Goal: Information Seeking & Learning: Check status

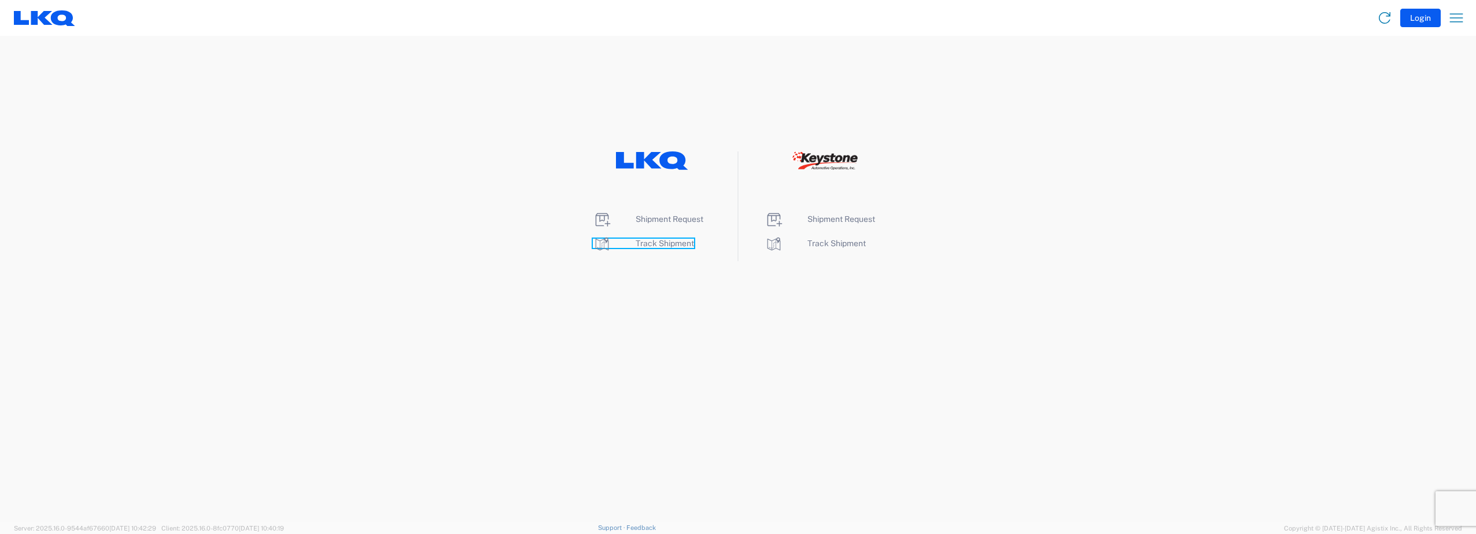
click at [655, 243] on span "Track Shipment" at bounding box center [665, 243] width 58 height 9
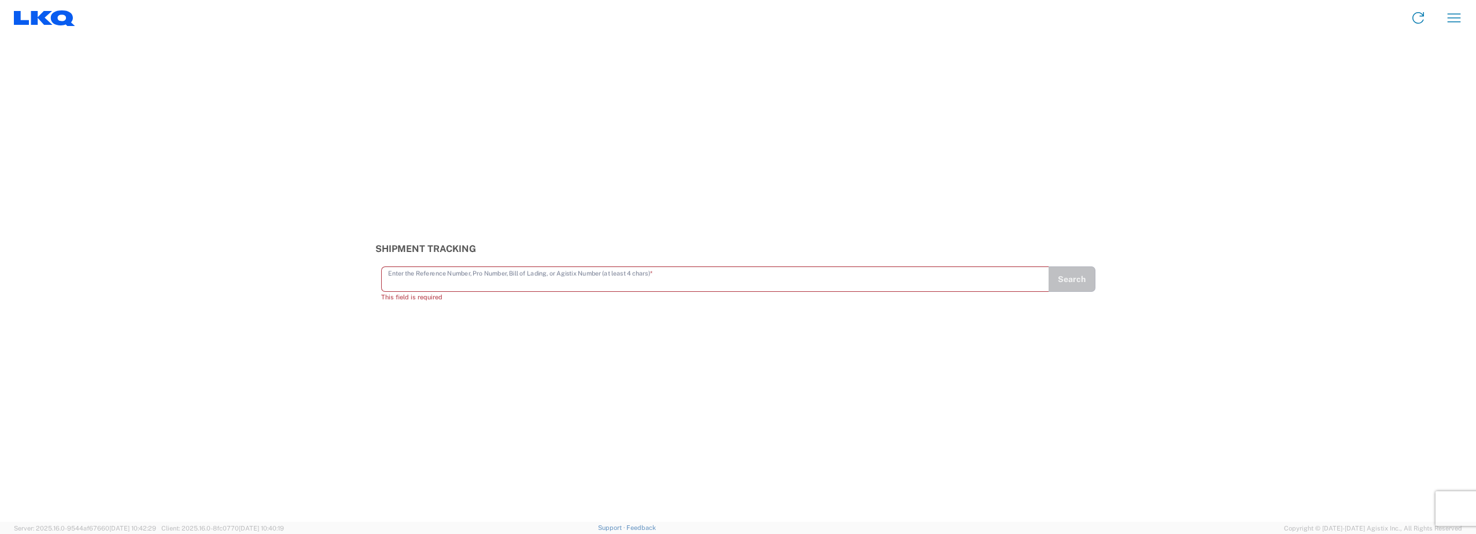
drag, startPoint x: 531, startPoint y: 286, endPoint x: 470, endPoint y: 282, distance: 61.5
paste input "56194323"
type input "56194323"
click at [1069, 289] on button "Search" at bounding box center [1071, 284] width 47 height 25
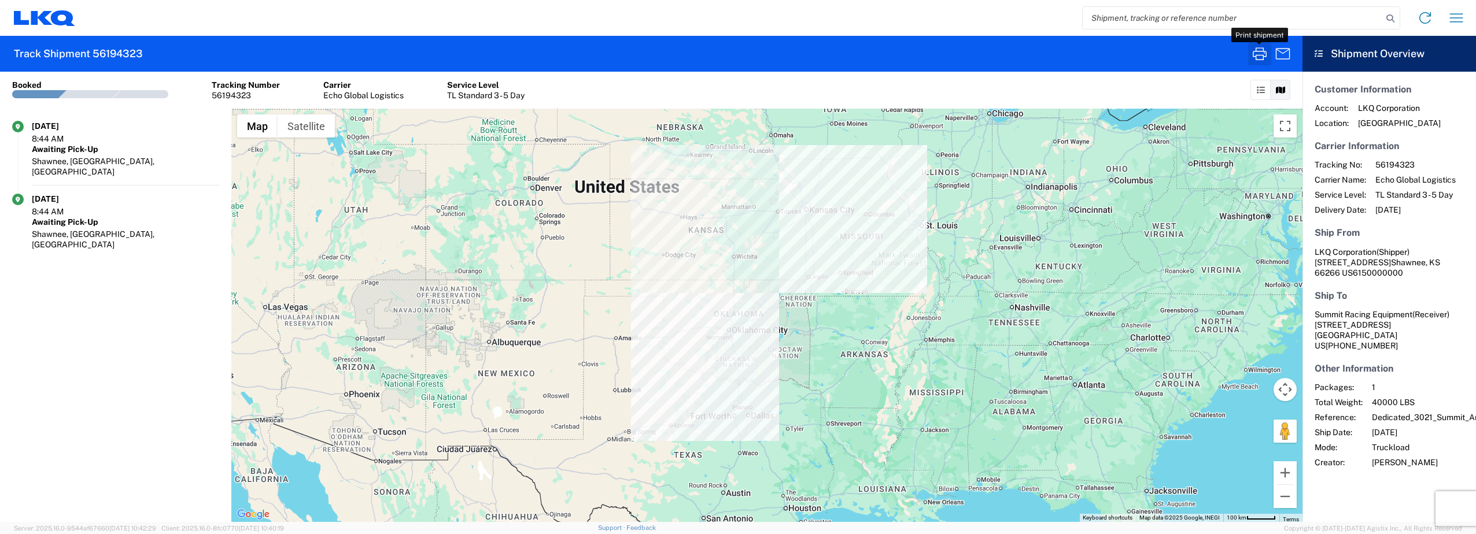
click at [1266, 57] on icon "button" at bounding box center [1259, 54] width 19 height 19
